Goal: Use online tool/utility: Utilize a website feature to perform a specific function

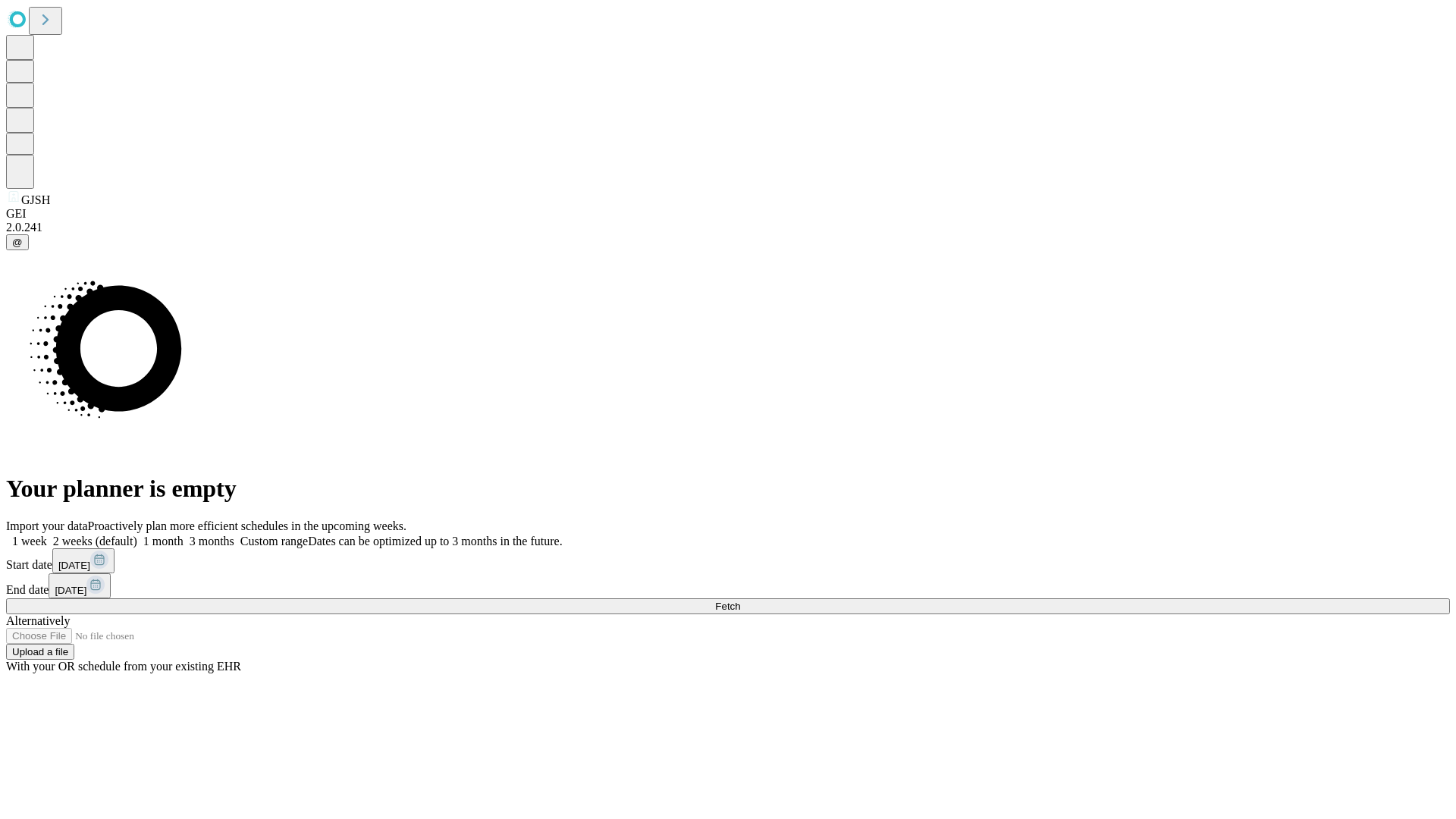
click at [740, 601] on span "Fetch" at bounding box center [728, 606] width 25 height 12
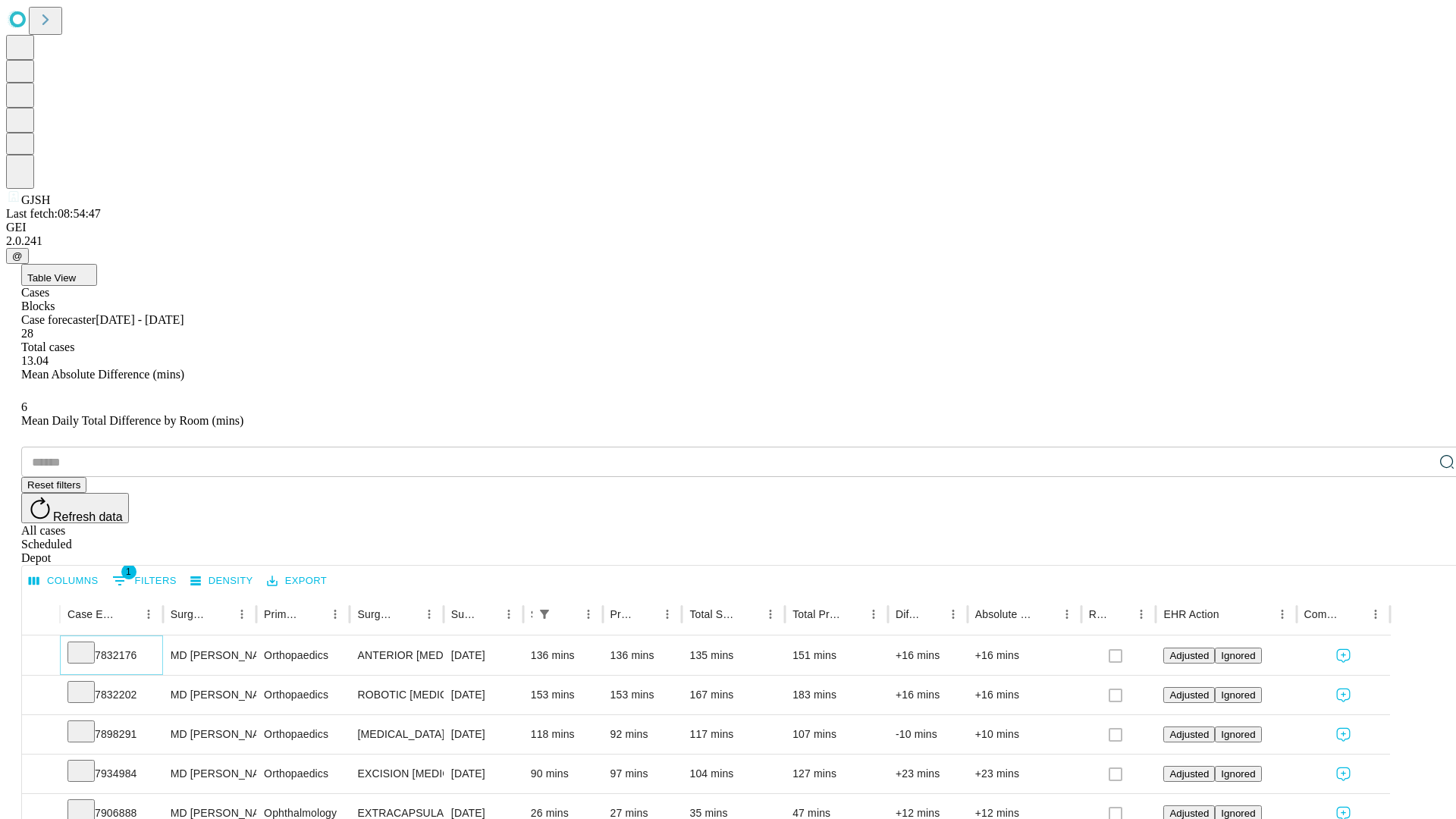
click at [89, 644] on icon at bounding box center [82, 652] width 16 height 16
